Goal: Task Accomplishment & Management: Manage account settings

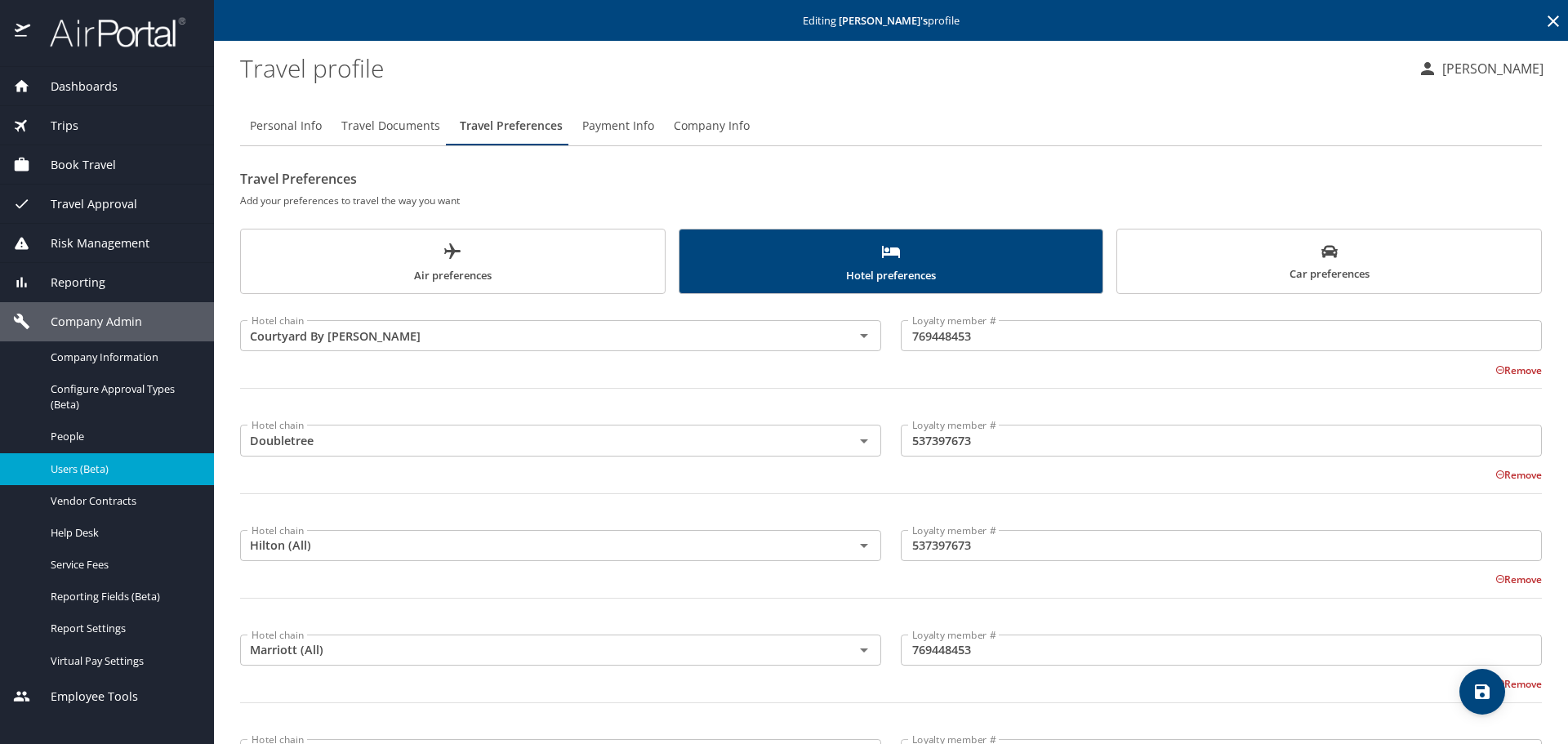
click at [1544, 18] on icon at bounding box center [1553, 21] width 20 height 20
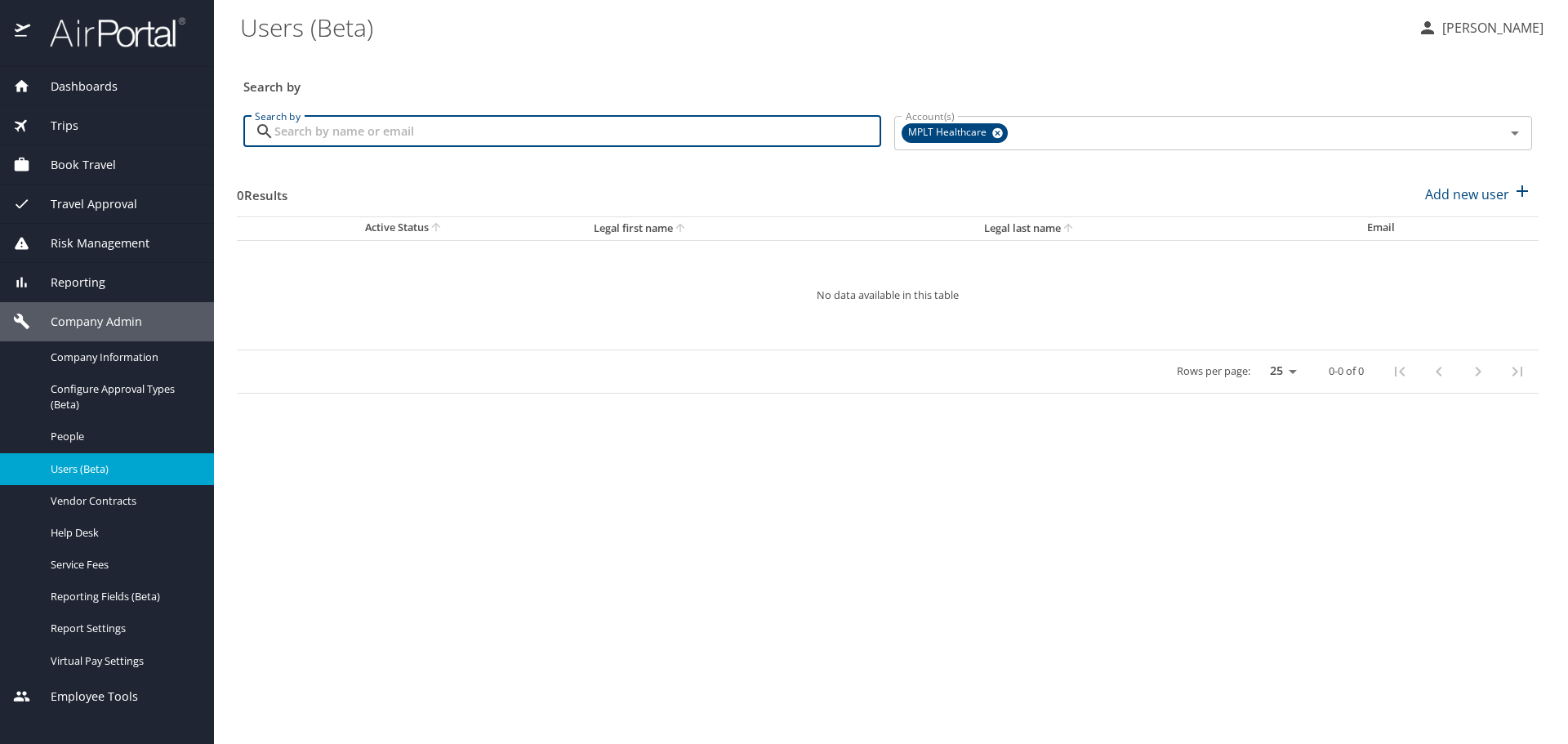
click at [730, 133] on input "Search by" at bounding box center [577, 131] width 607 height 31
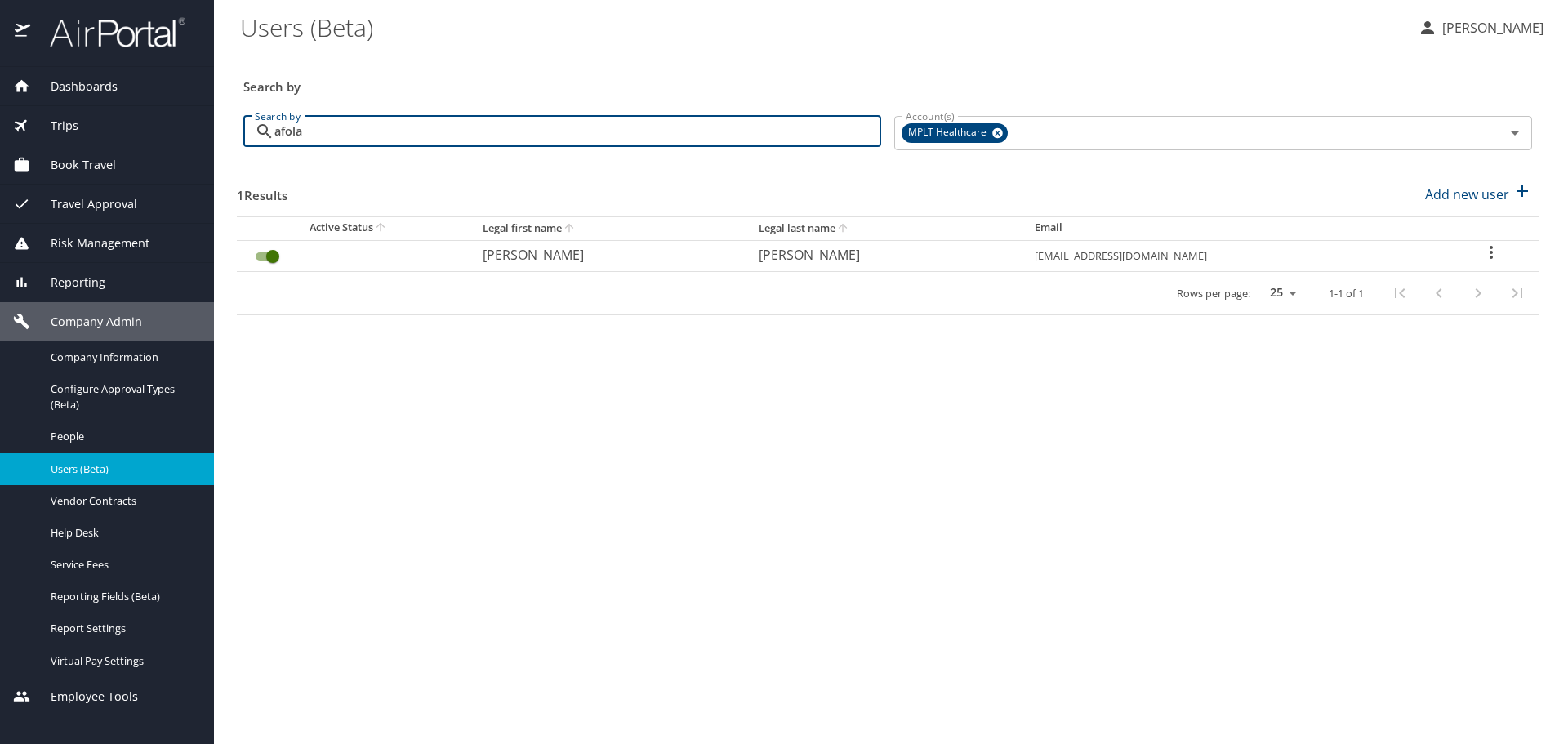
type input "afolabi"
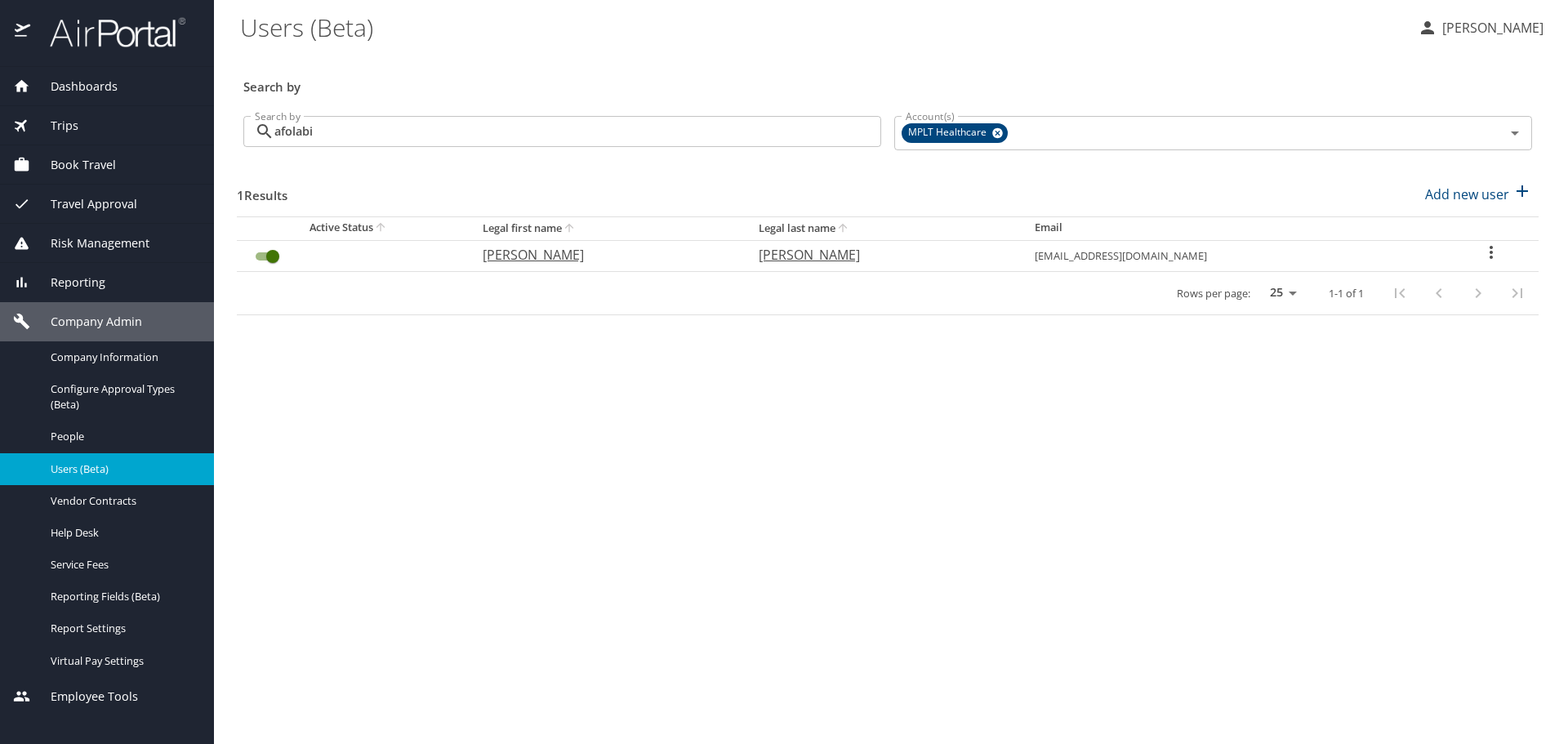
click at [792, 260] on p "[PERSON_NAME]" at bounding box center [880, 255] width 243 height 20
select select "US"
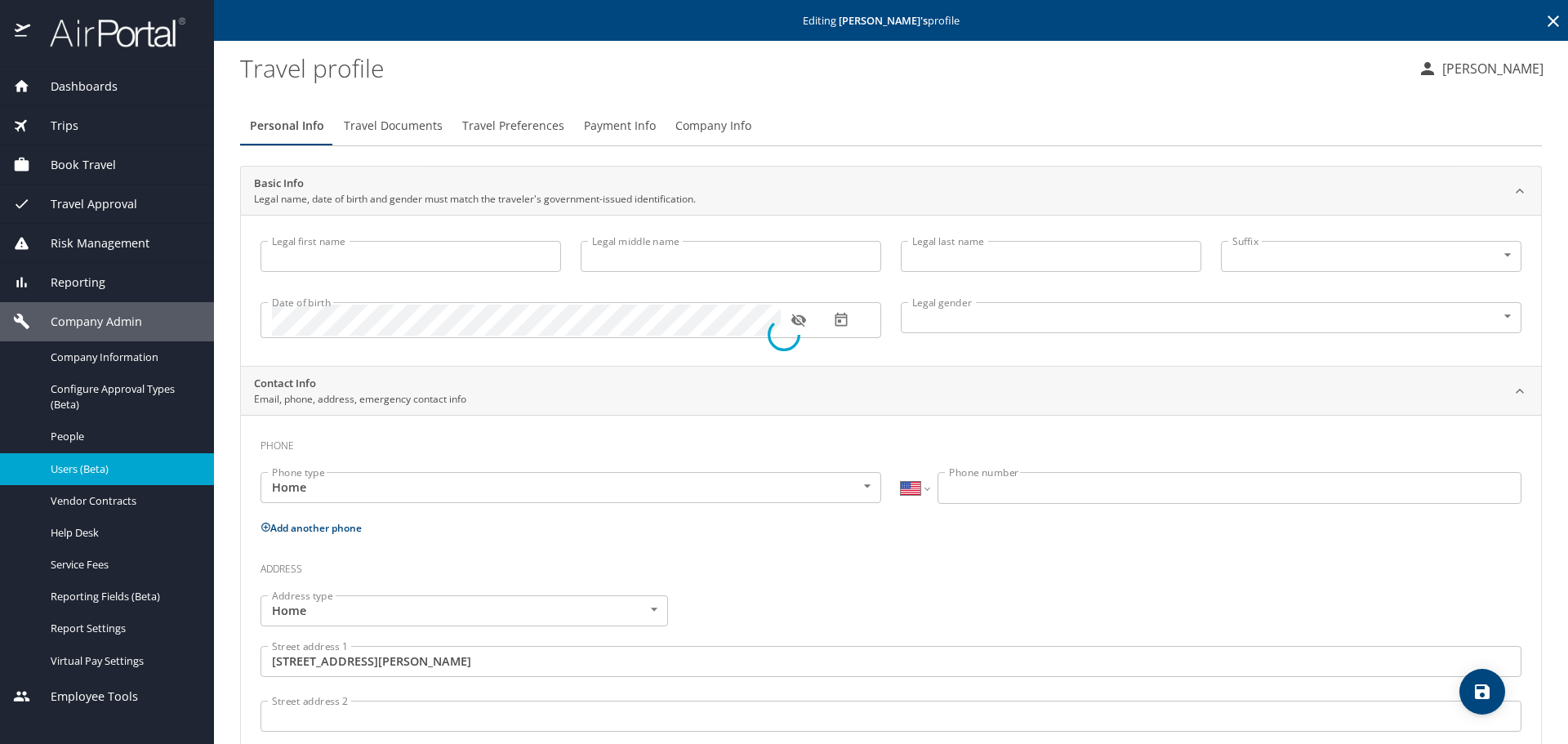
type input "[PERSON_NAME]"
type input "O"
type input "[PERSON_NAME]"
type input "[DEMOGRAPHIC_DATA]"
type input "Yinka"
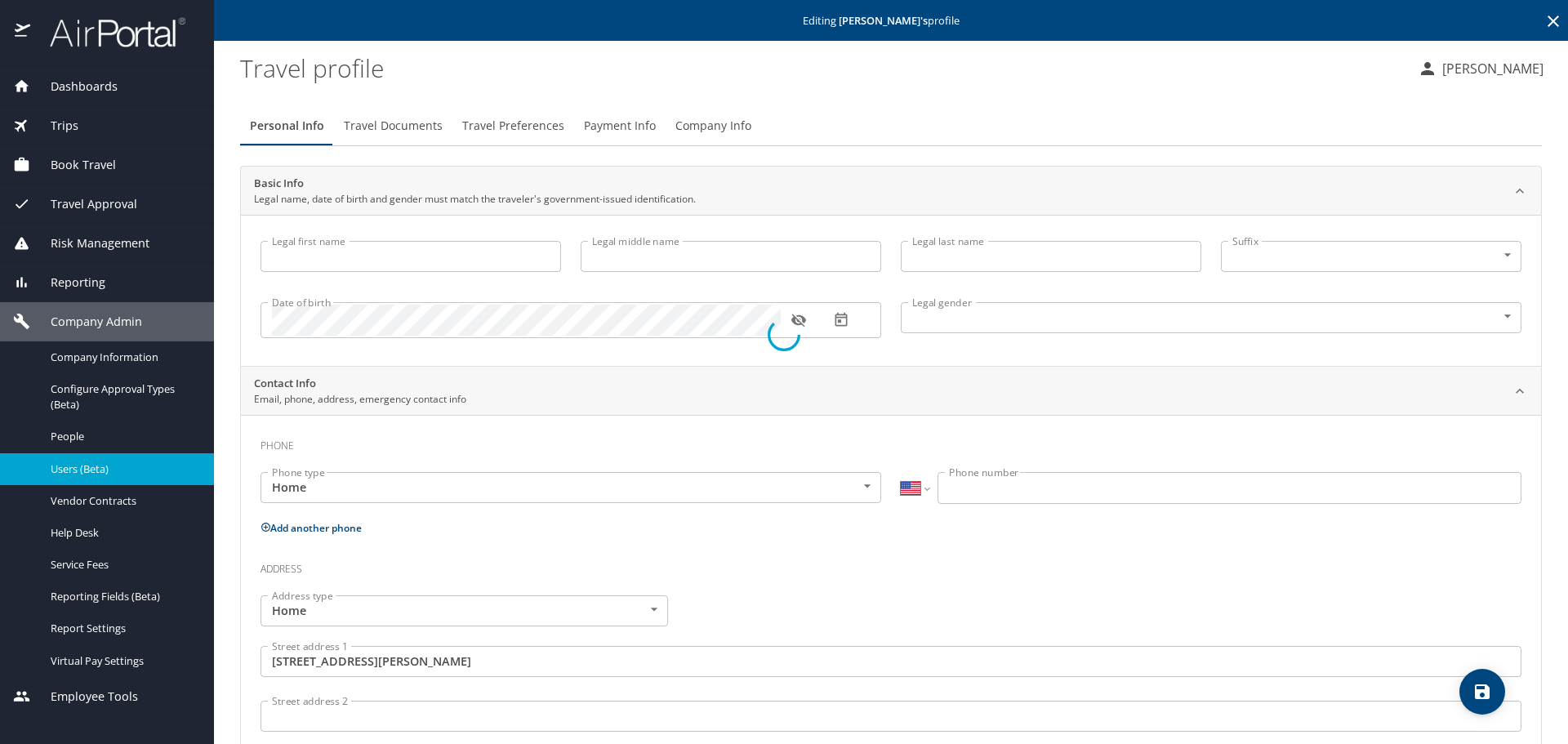
type input "[PERSON_NAME]"
type input "[PHONE_NUMBER]"
type input "[GEOGRAPHIC_DATA]"
type input "[US_STATE]"
select select "US"
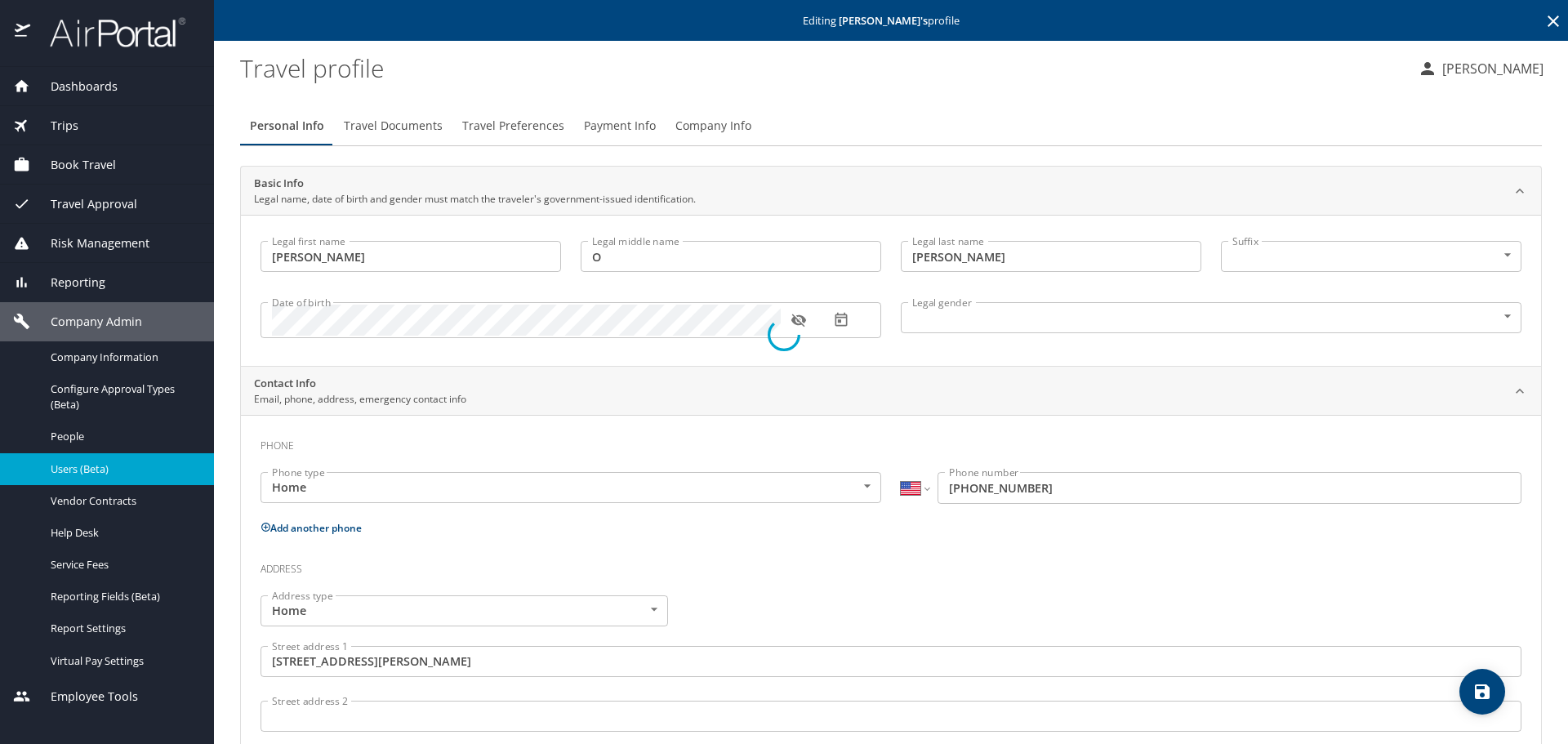
select select "US"
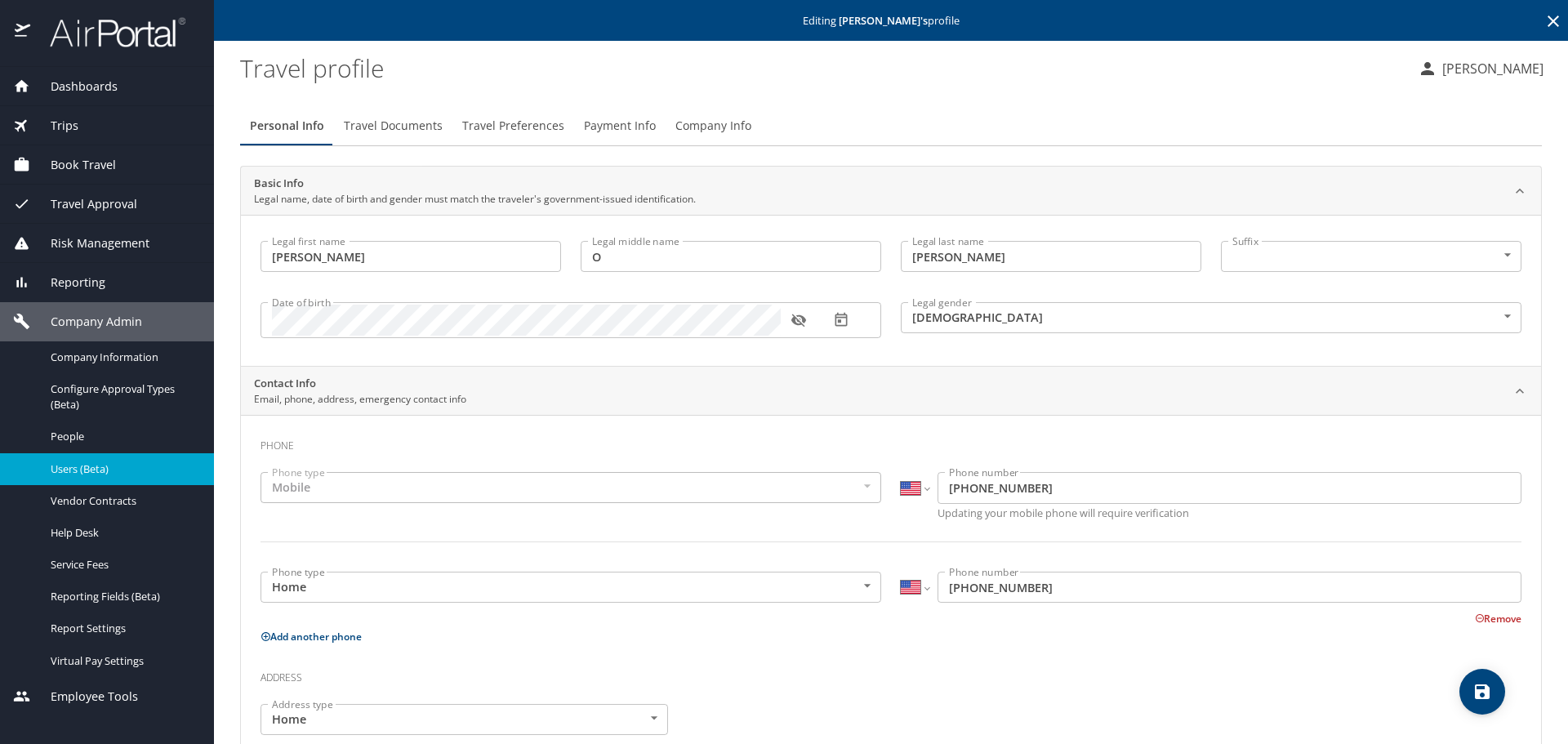
click at [514, 125] on span "Travel Preferences" at bounding box center [513, 126] width 102 height 21
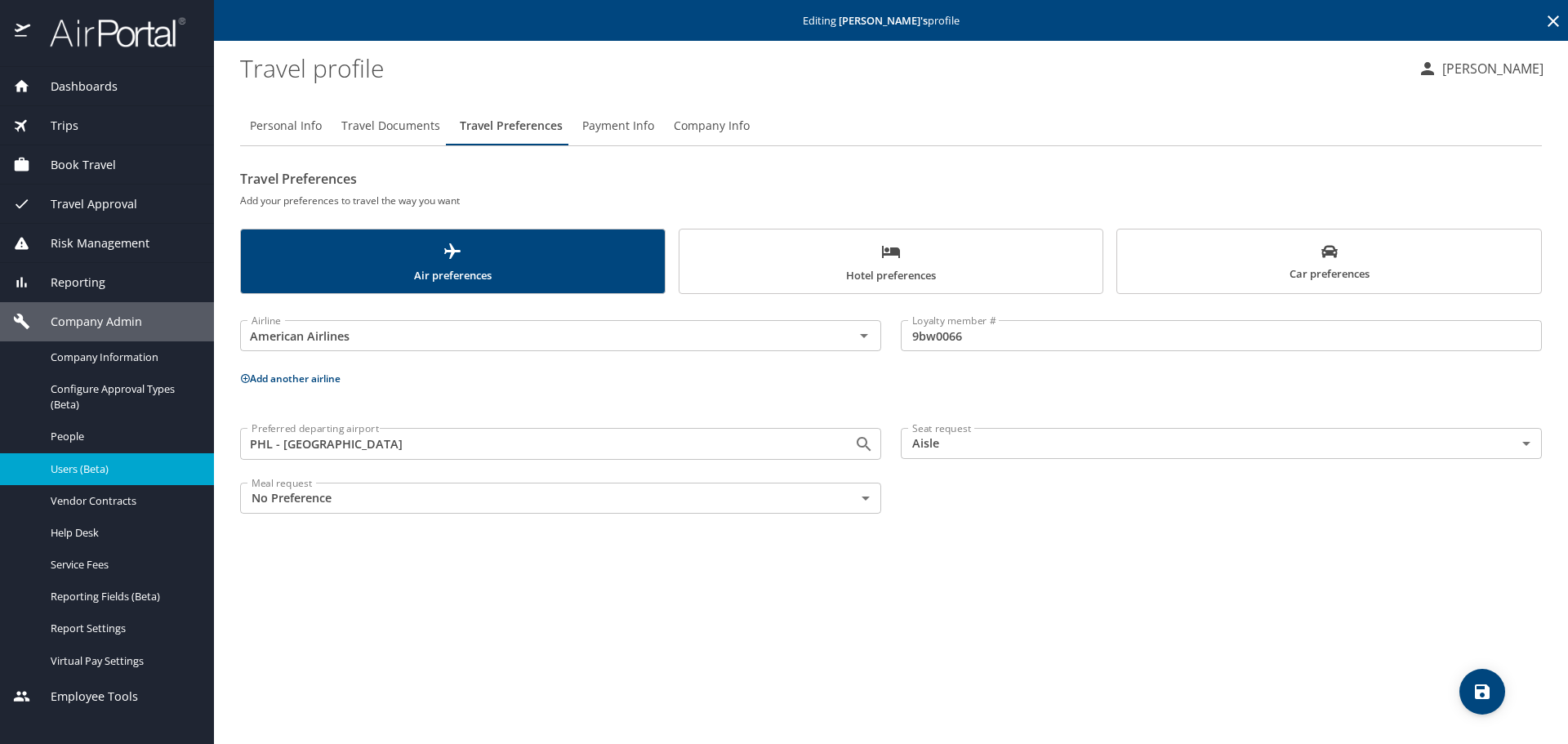
click at [928, 237] on button "Hotel preferences" at bounding box center [891, 261] width 426 height 66
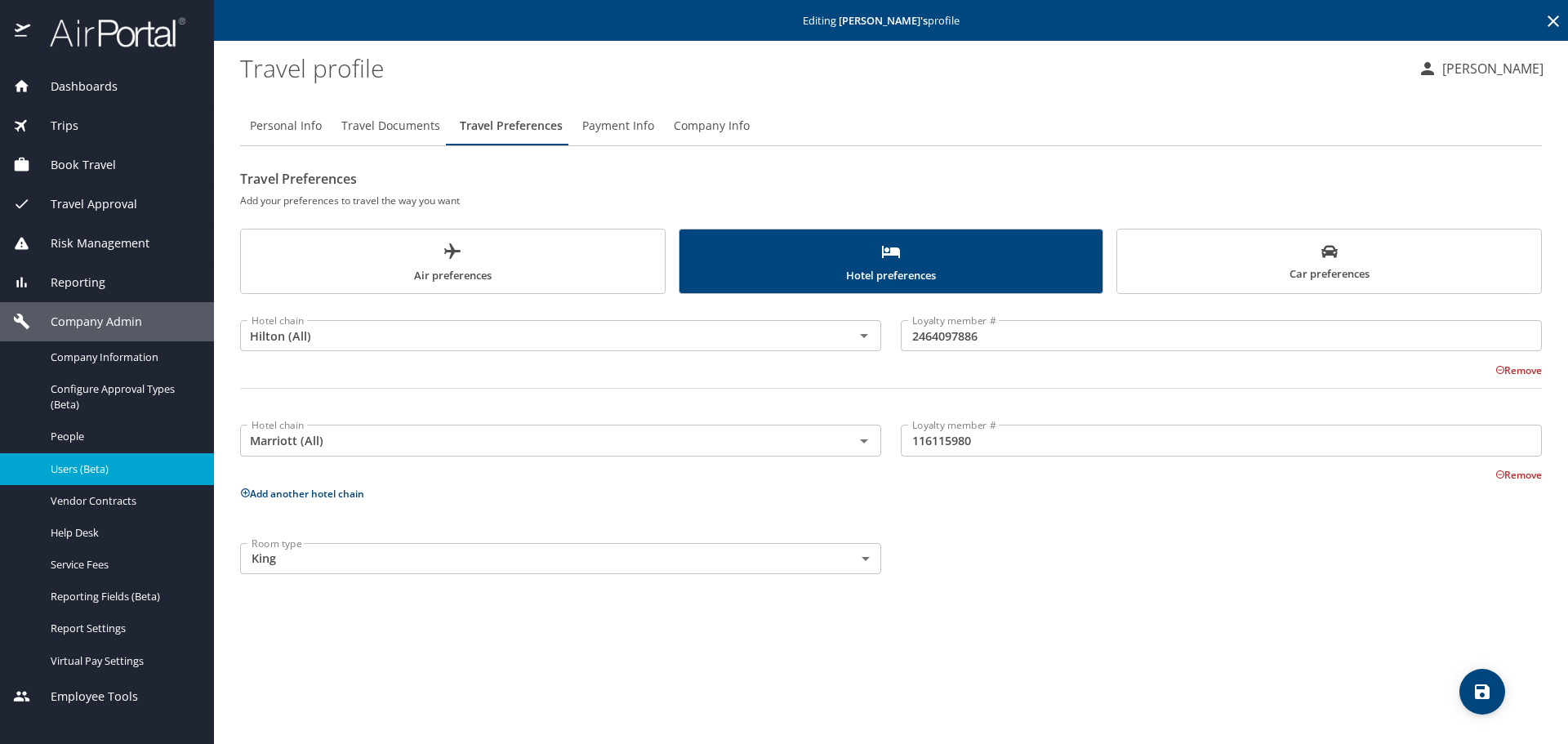
click at [1135, 281] on span "Car preferences" at bounding box center [1329, 263] width 404 height 40
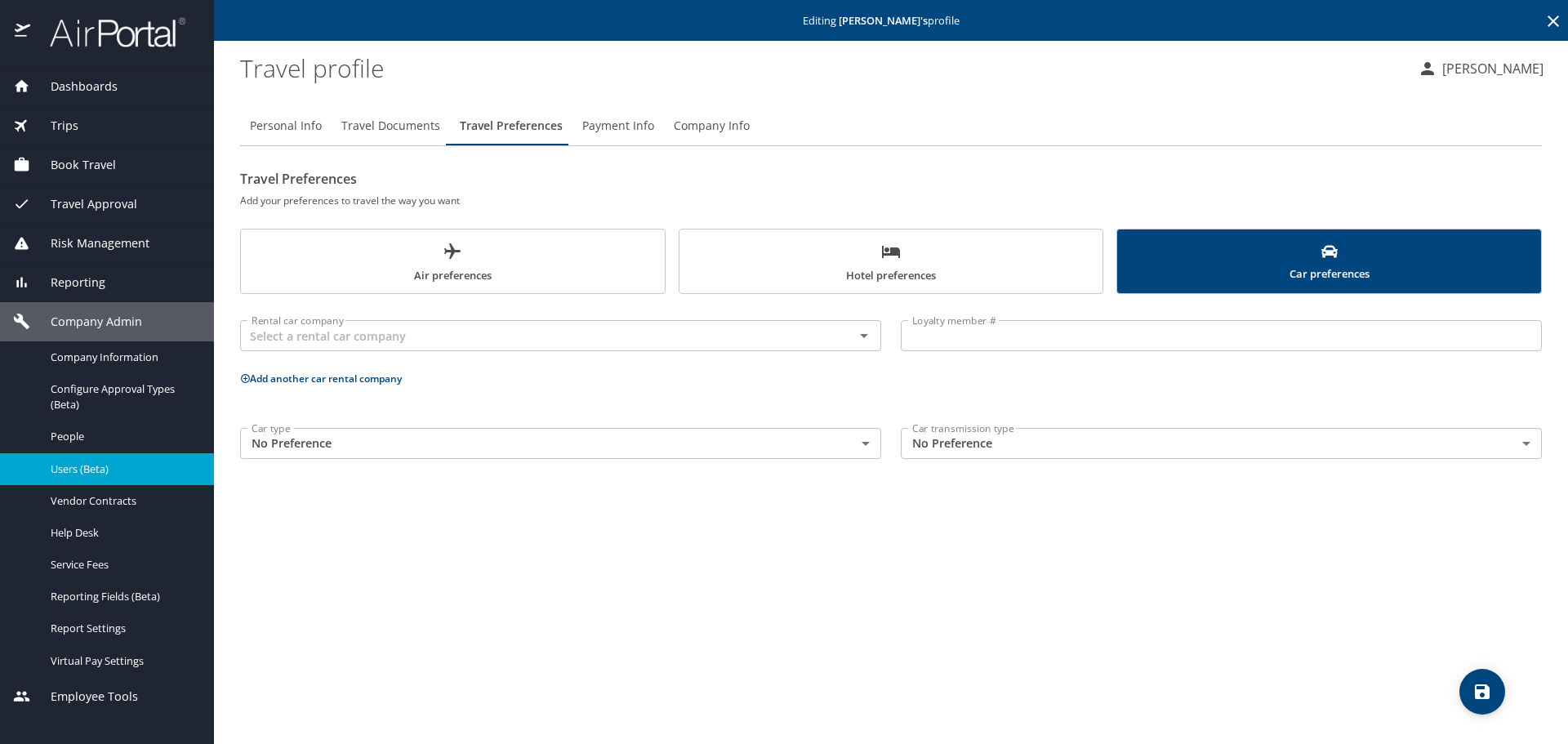
click at [890, 267] on span "Hotel preferences" at bounding box center [892, 263] width 404 height 43
